Goal: Check status

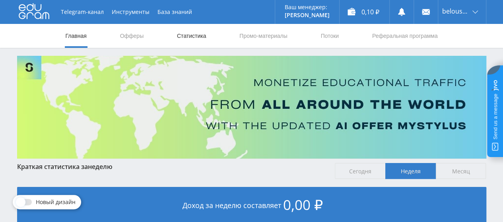
click at [192, 40] on link "Статистика" at bounding box center [191, 36] width 31 height 24
